Goal: Navigation & Orientation: Understand site structure

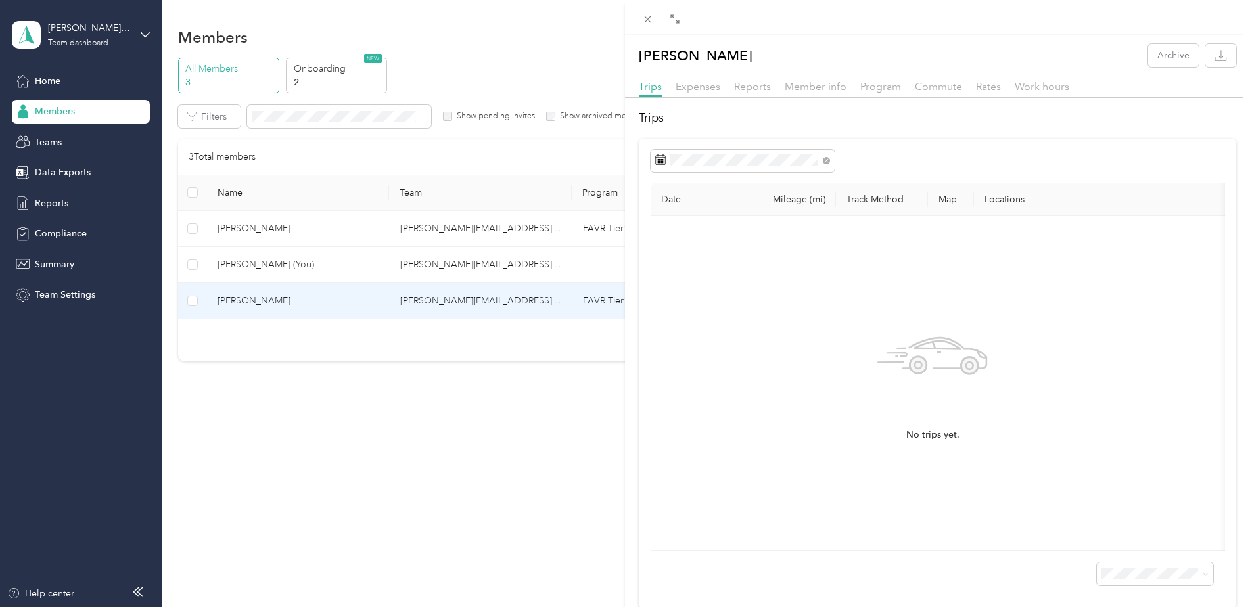
click at [325, 299] on div "[PERSON_NAME] Archive Trips Expenses Reports Member info Program Commute Rates …" at bounding box center [625, 303] width 1250 height 607
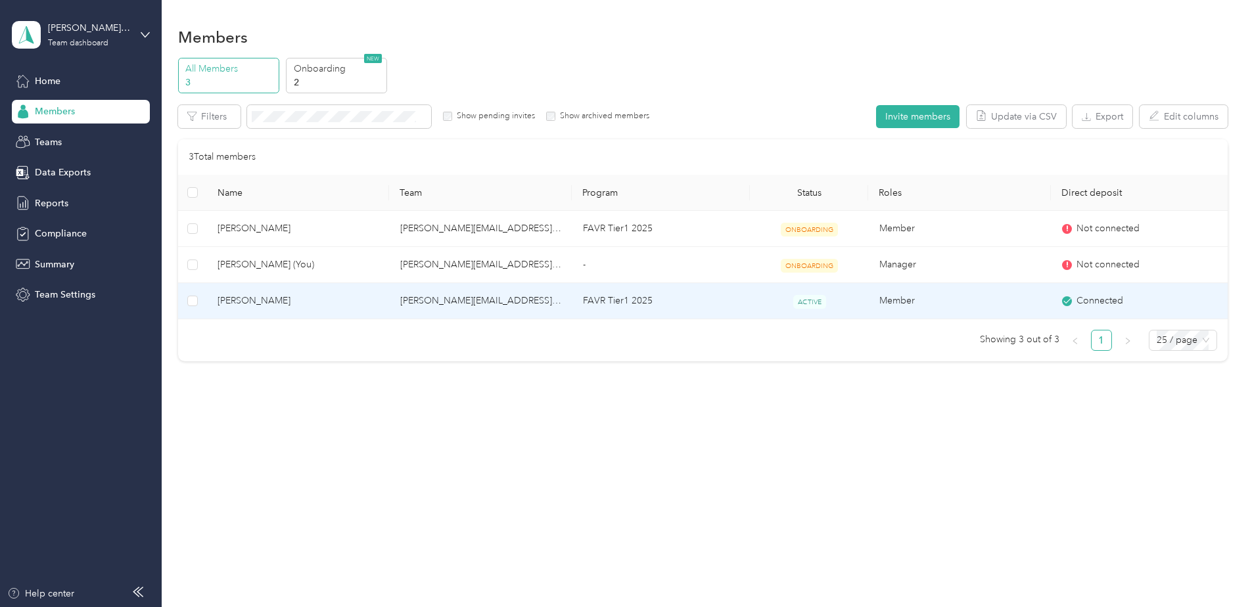
click at [325, 299] on span "[PERSON_NAME]" at bounding box center [299, 301] width 162 height 14
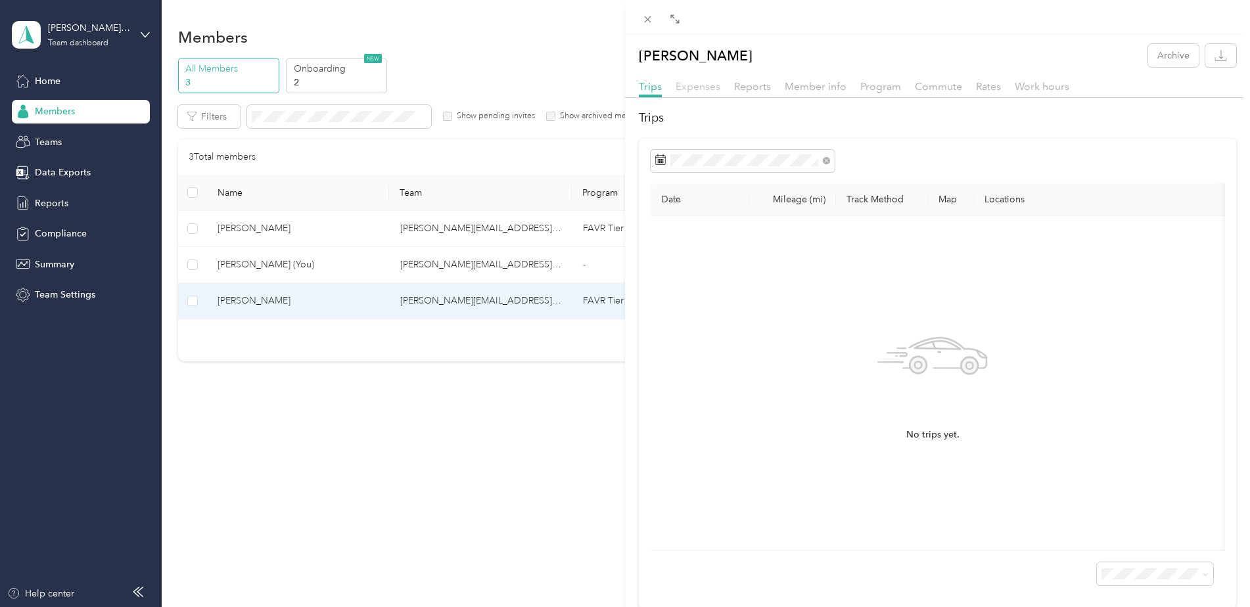
click at [700, 87] on span "Expenses" at bounding box center [698, 86] width 45 height 12
click at [757, 87] on span "Reports" at bounding box center [752, 86] width 37 height 12
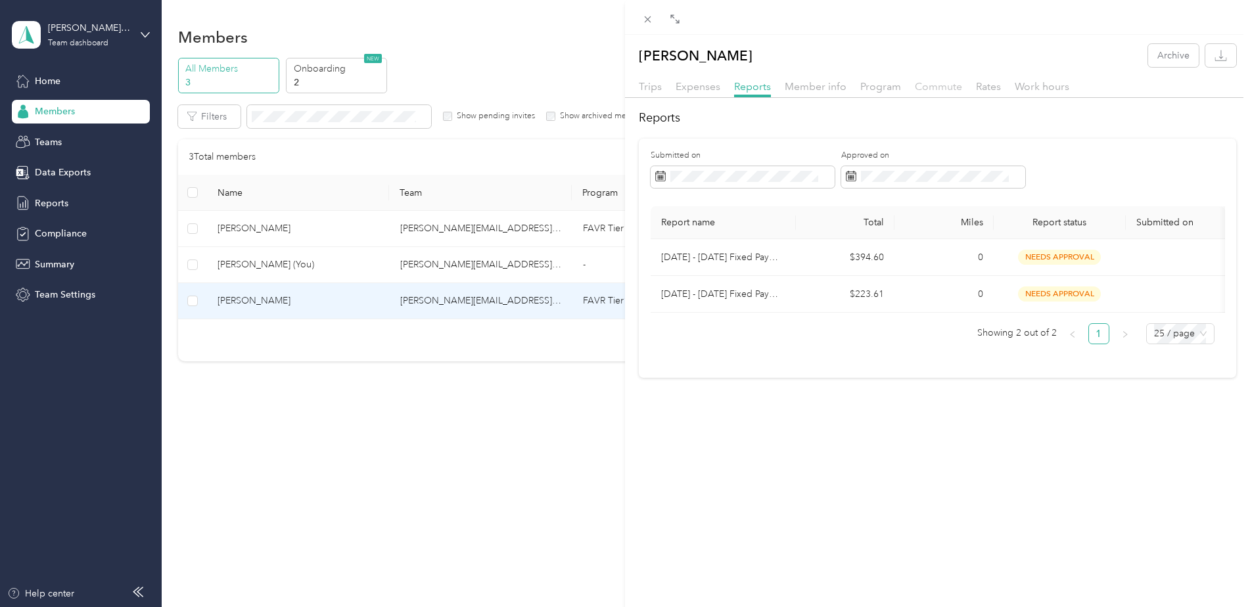
click at [925, 89] on span "Commute" at bounding box center [938, 86] width 47 height 12
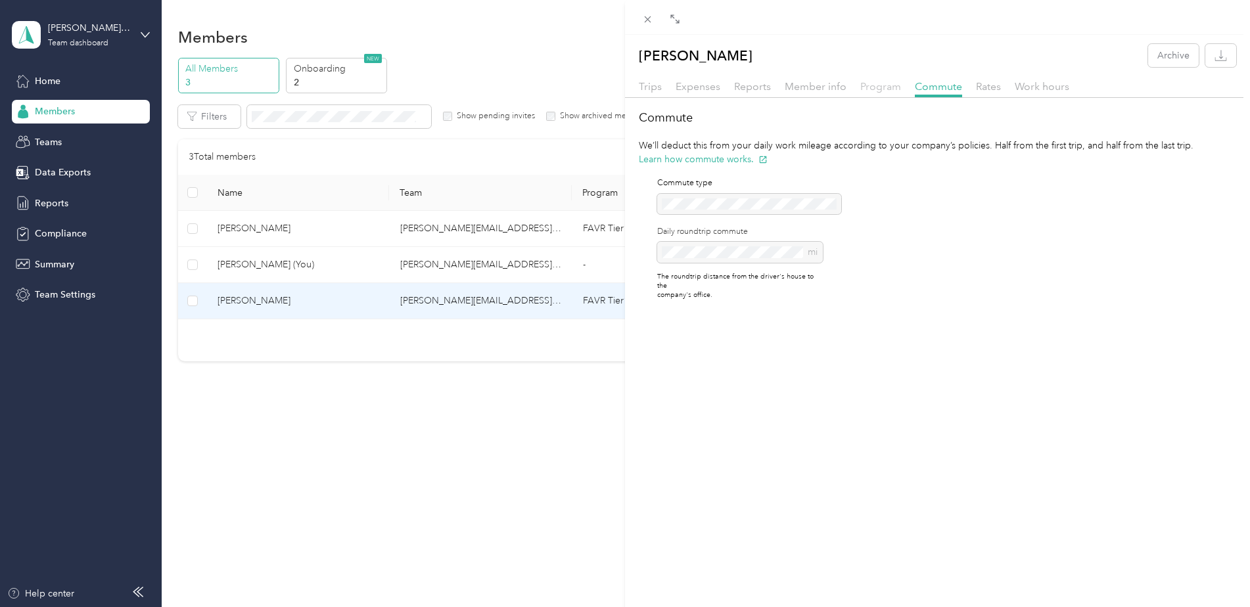
click at [877, 89] on span "Program" at bounding box center [880, 86] width 41 height 12
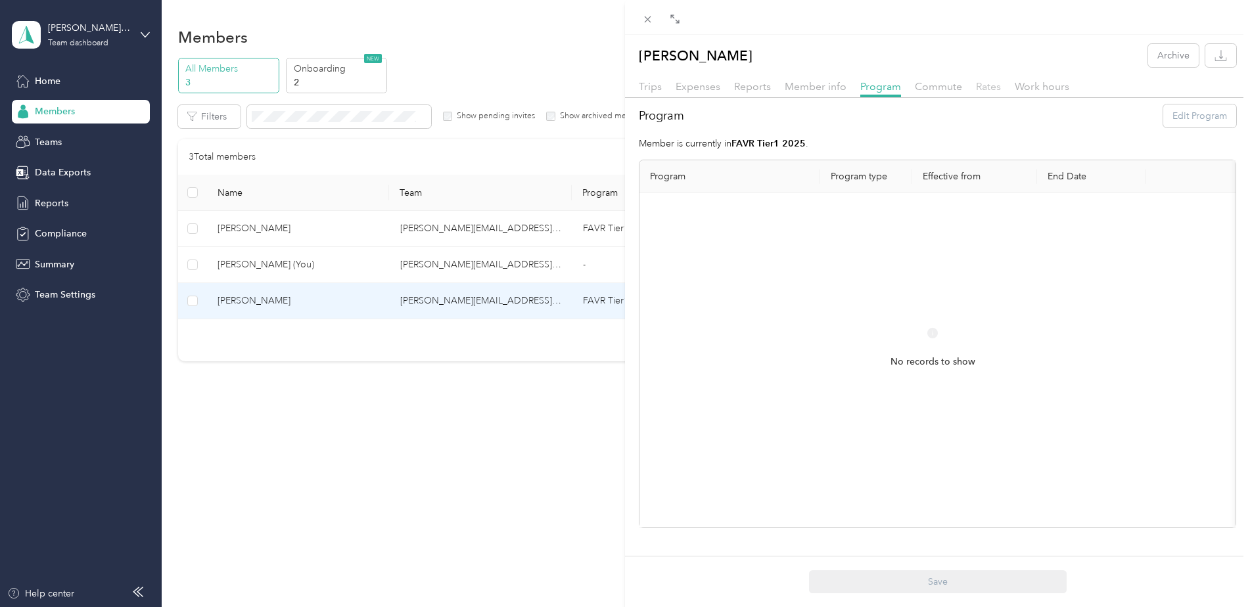
click at [981, 87] on span "Rates" at bounding box center [988, 86] width 25 height 12
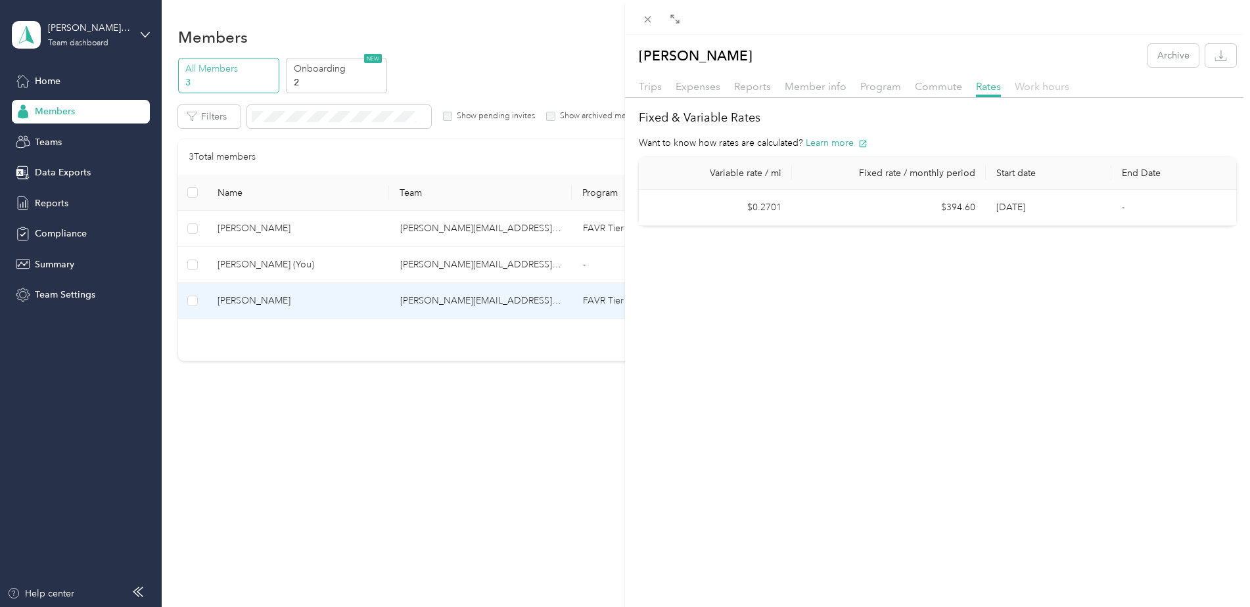
click at [1048, 89] on span "Work hours" at bounding box center [1042, 86] width 55 height 12
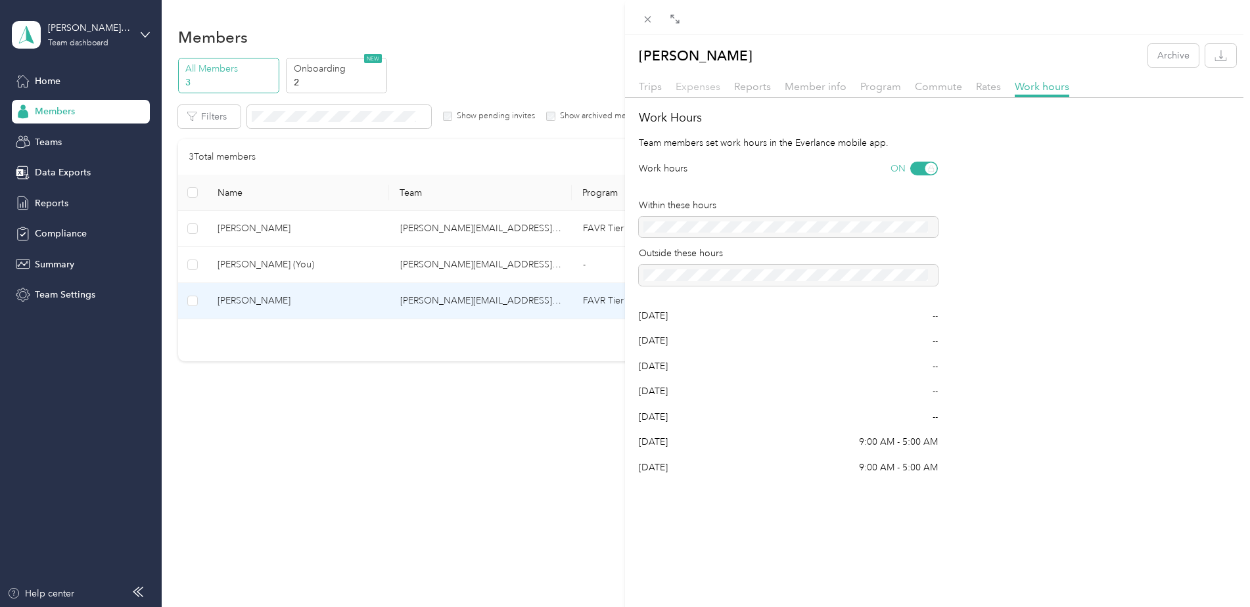
click at [699, 81] on span "Expenses" at bounding box center [698, 86] width 45 height 12
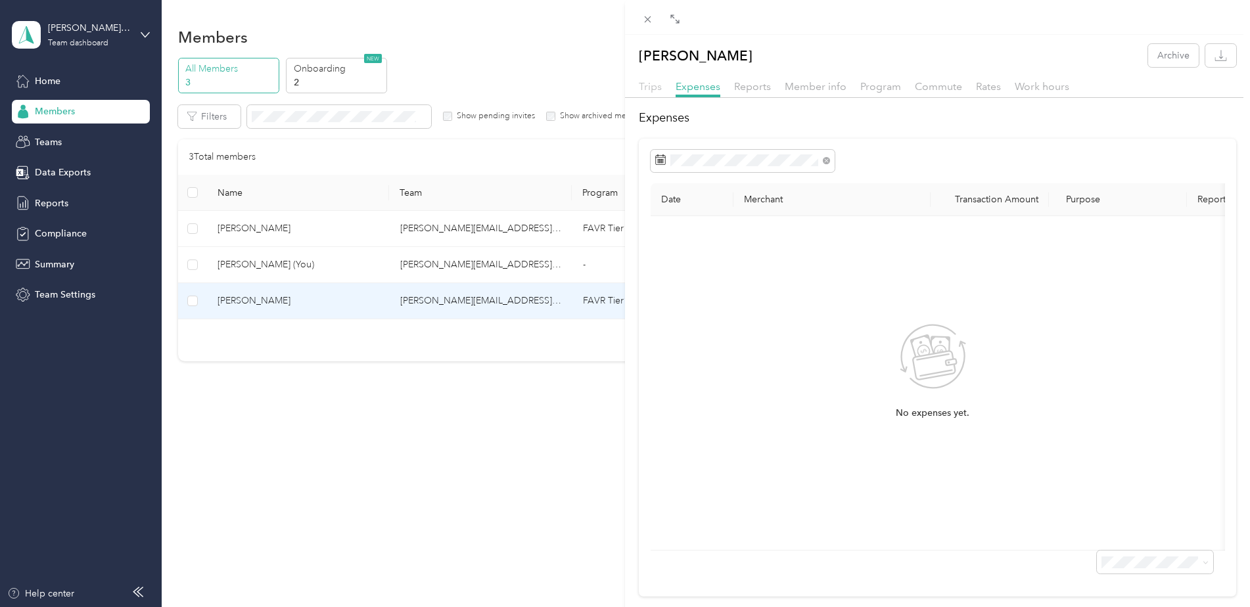
click at [653, 89] on span "Trips" at bounding box center [650, 86] width 23 height 12
click at [58, 200] on div "[PERSON_NAME] Archive Trips Expenses Reports Member info Program Commute Rates …" at bounding box center [625, 303] width 1250 height 607
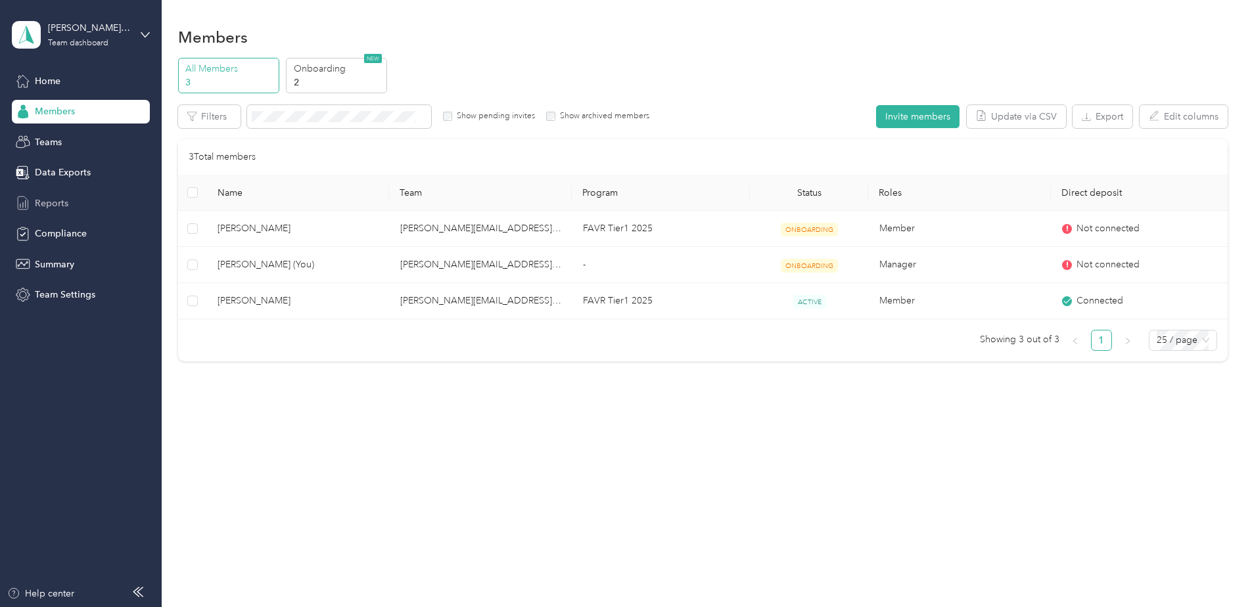
click at [49, 200] on span "Reports" at bounding box center [52, 204] width 34 height 14
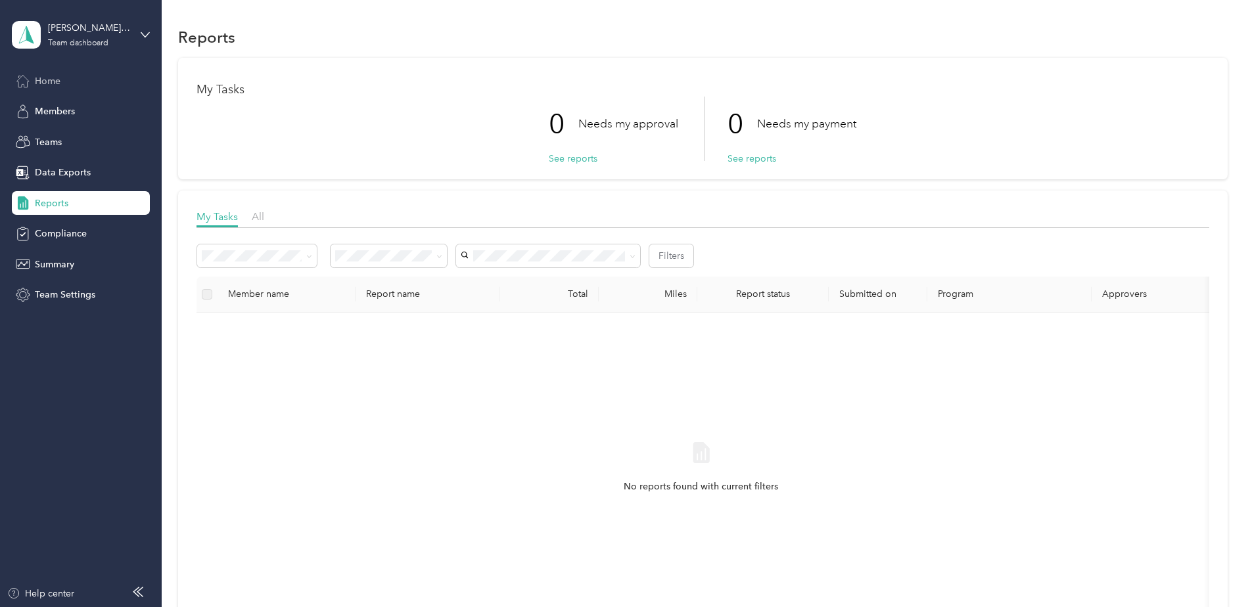
click at [33, 84] on div "Home" at bounding box center [81, 81] width 138 height 24
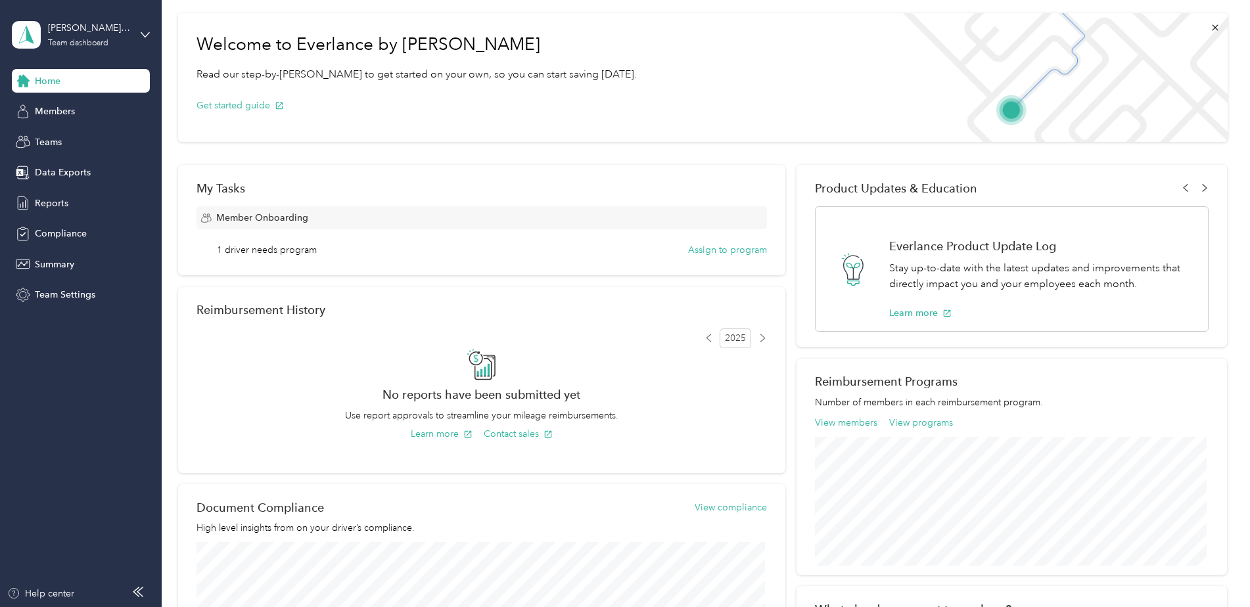
scroll to position [50, 0]
click at [53, 145] on span "Teams" at bounding box center [48, 142] width 27 height 14
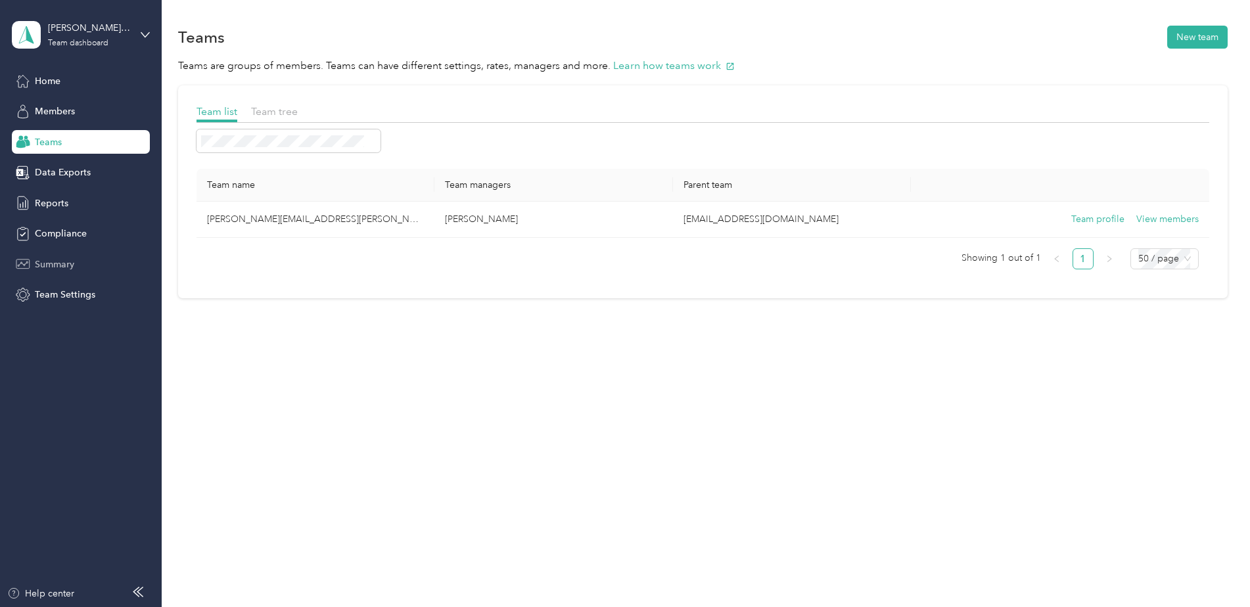
click at [64, 264] on span "Summary" at bounding box center [54, 265] width 39 height 14
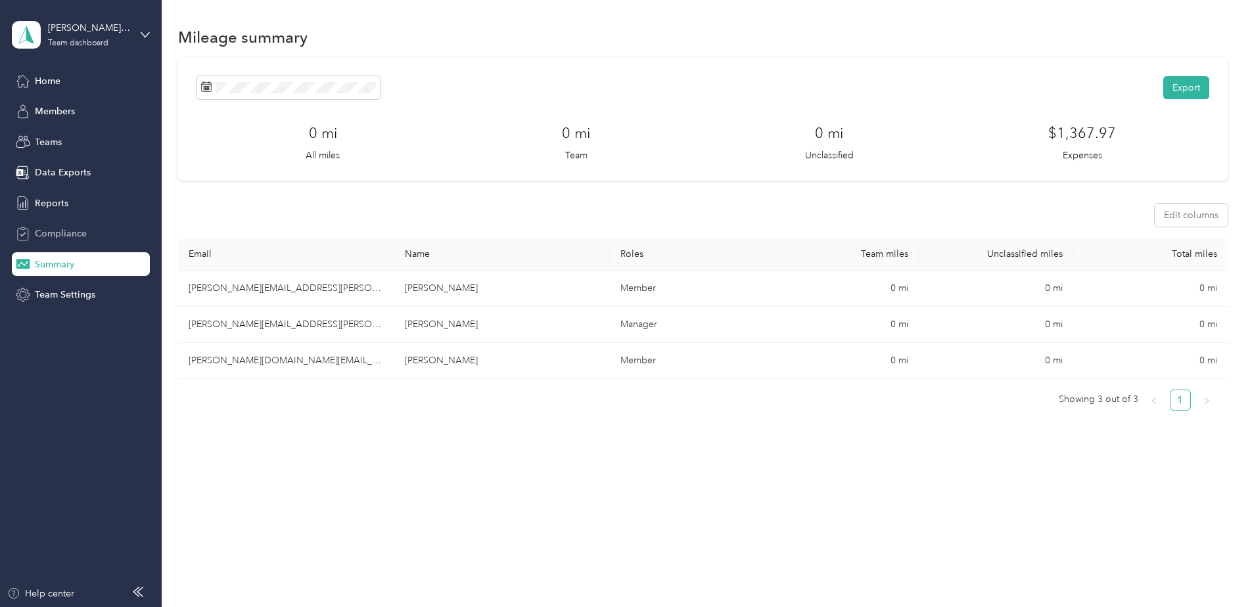
click at [49, 227] on span "Compliance" at bounding box center [61, 234] width 52 height 14
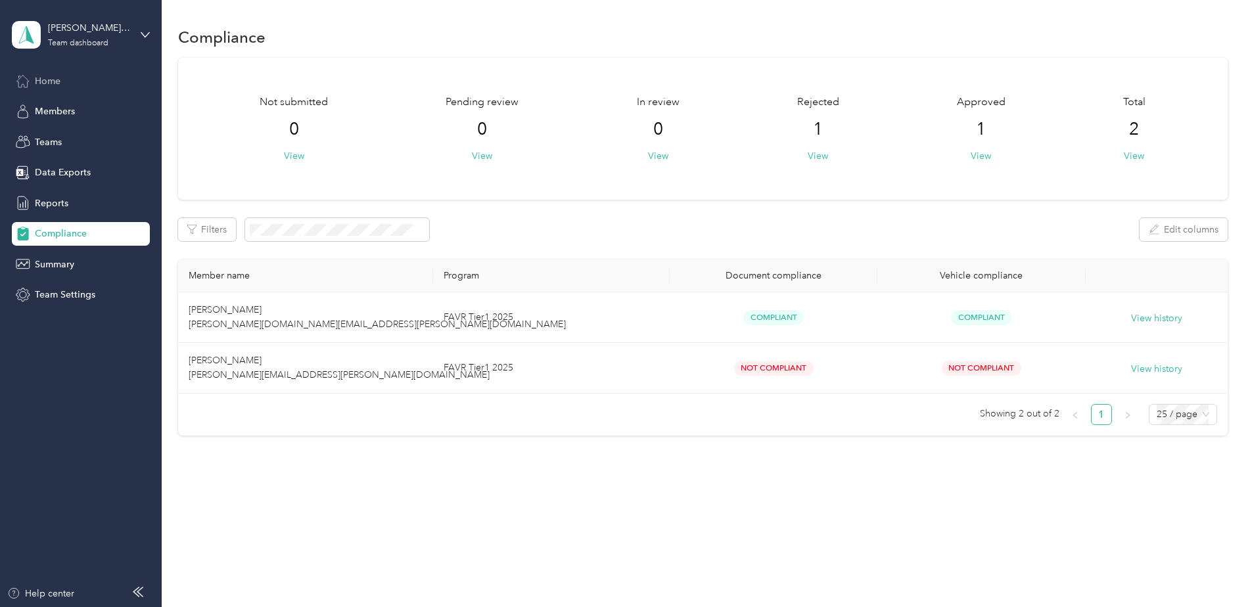
click at [43, 80] on span "Home" at bounding box center [48, 81] width 26 height 14
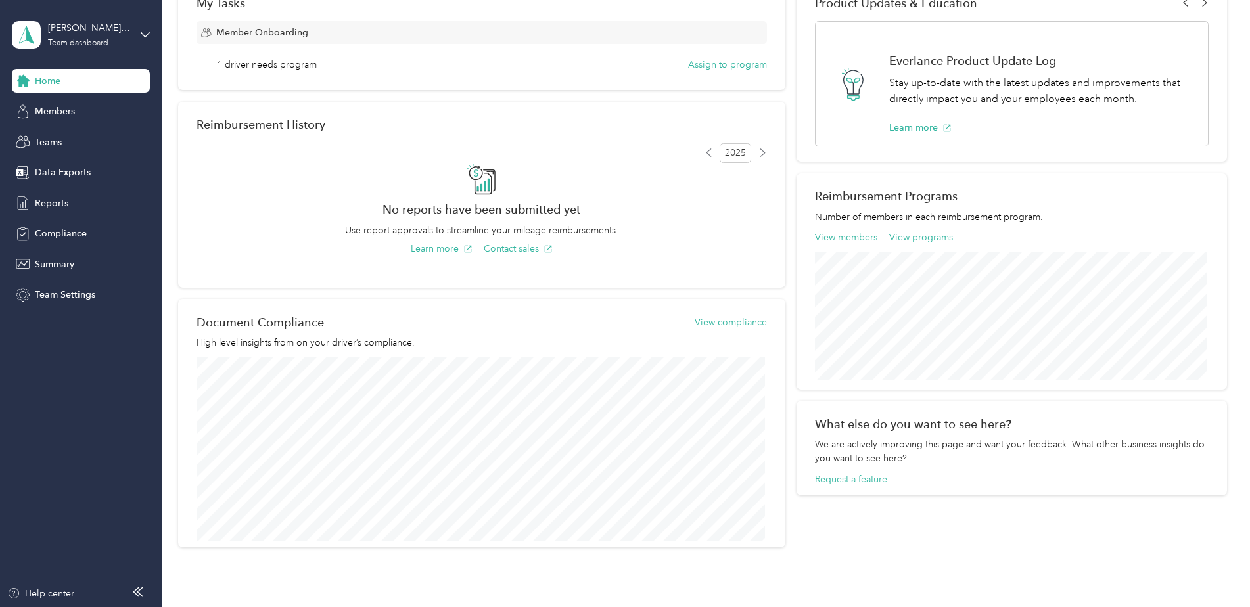
scroll to position [263, 0]
